Goal: Information Seeking & Learning: Find specific fact

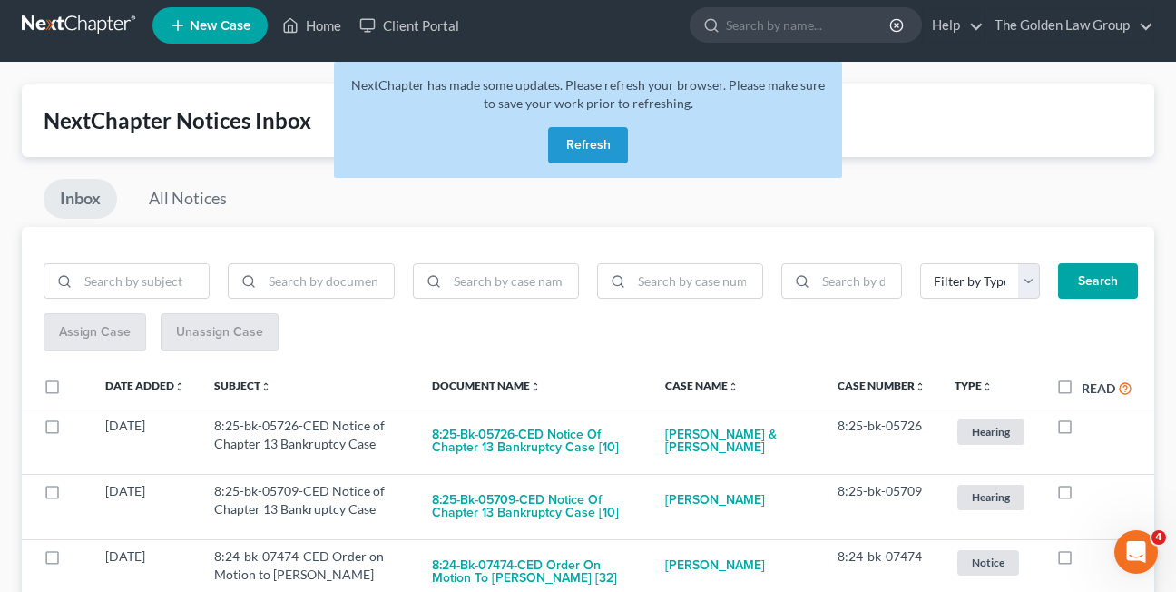
scroll to position [11, 0]
click at [589, 137] on button "Refresh" at bounding box center [588, 145] width 80 height 36
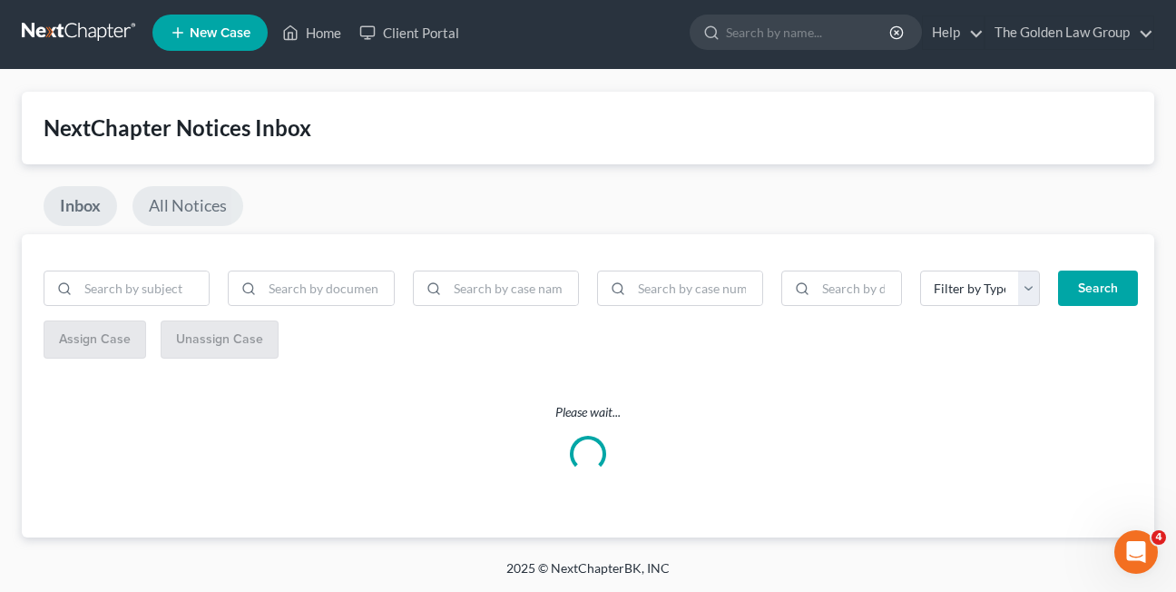
click at [204, 204] on link "All Notices" at bounding box center [187, 206] width 111 height 40
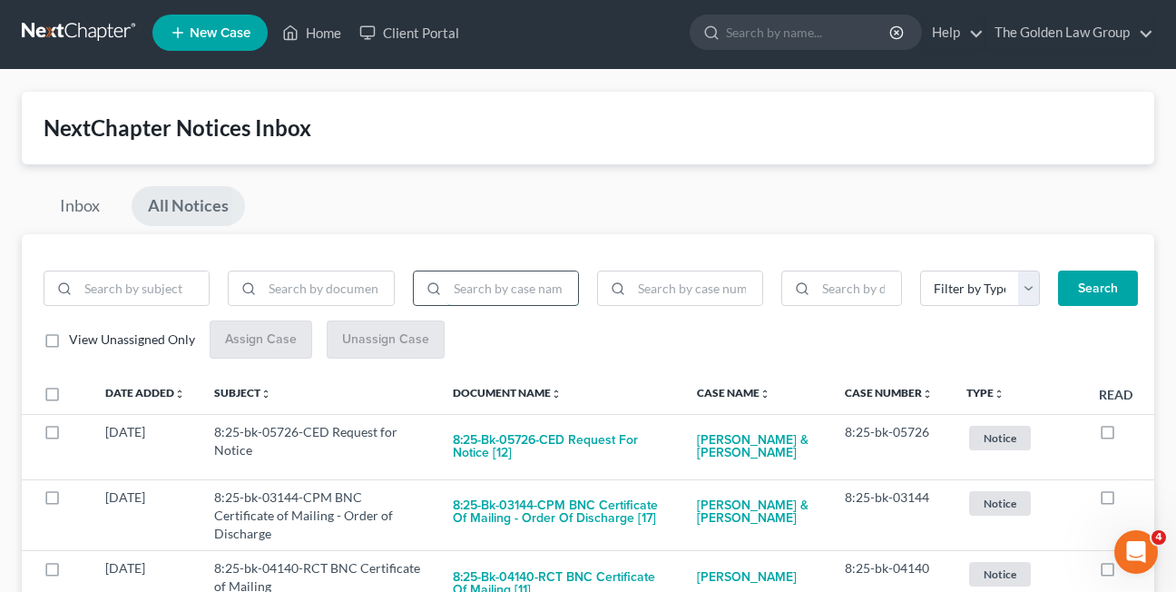
click at [484, 293] on input "search" at bounding box center [512, 288] width 131 height 34
type input "[PERSON_NAME]"
click at [1058, 270] on button "Search" at bounding box center [1098, 288] width 80 height 36
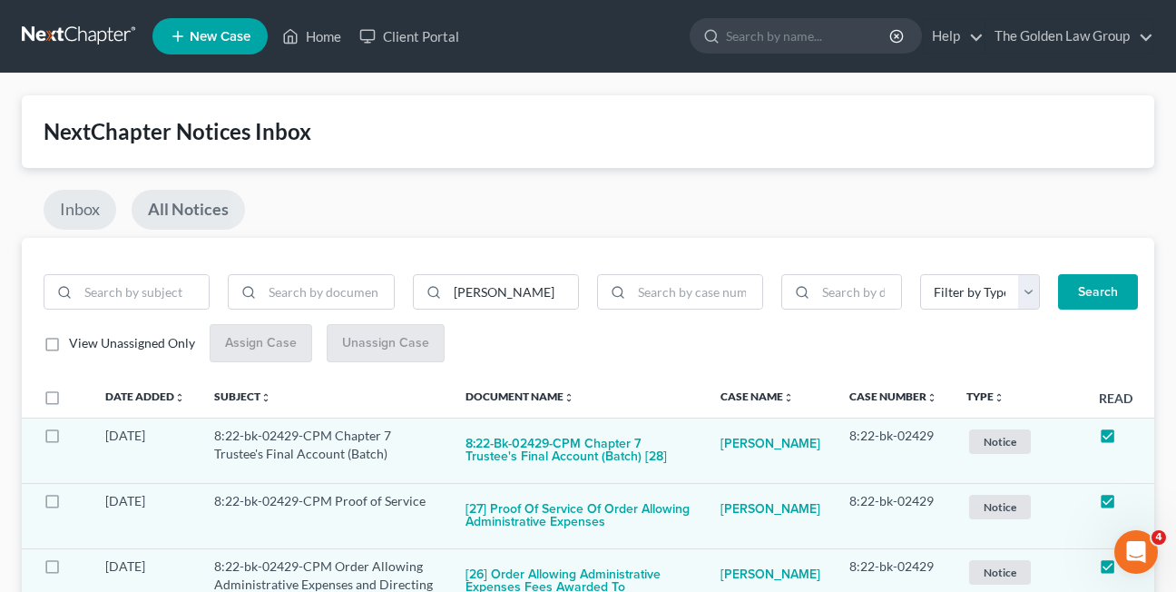
click at [82, 203] on link "Inbox" at bounding box center [80, 210] width 73 height 40
